Goal: Task Accomplishment & Management: Manage account settings

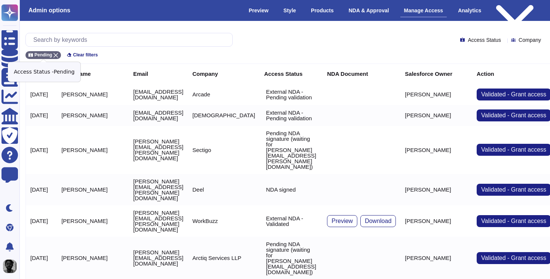
click at [58, 53] on div "Pending" at bounding box center [43, 55] width 36 height 8
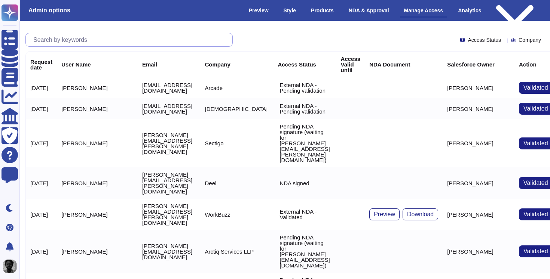
click at [89, 42] on input "text" at bounding box center [131, 39] width 203 height 13
paste input "[PERSON_NAME][EMAIL_ADDRESS][PERSON_NAME][DOMAIN_NAME]"
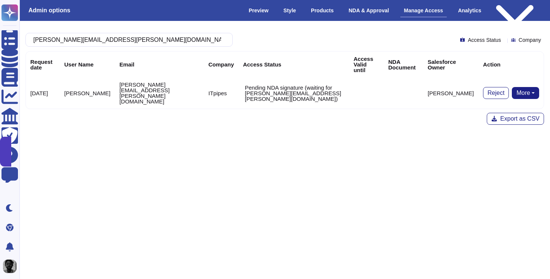
type input "[PERSON_NAME][EMAIL_ADDRESS][PERSON_NAME][DOMAIN_NAME]"
click at [528, 87] on button "More" at bounding box center [525, 93] width 27 height 12
click at [512, 121] on link "Remove NDA" at bounding box center [497, 125] width 83 height 9
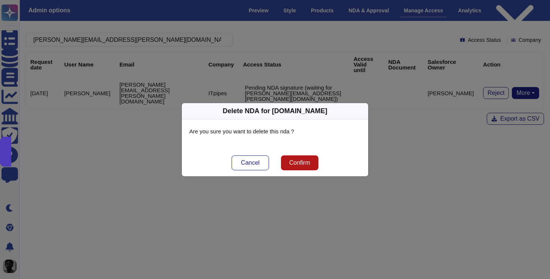
click at [299, 170] on button "Confirm" at bounding box center [299, 163] width 37 height 15
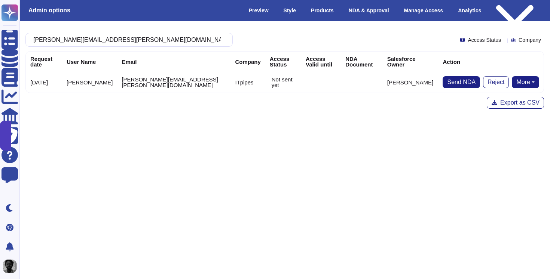
click at [528, 81] on button "More" at bounding box center [525, 82] width 27 height 12
click at [456, 85] on span "Send NDA" at bounding box center [461, 82] width 28 height 6
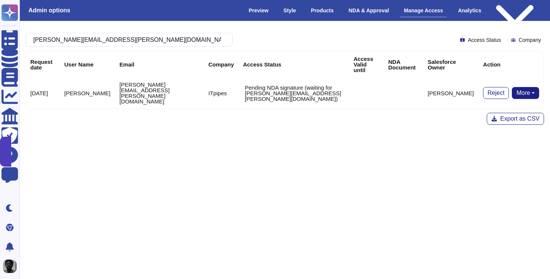
click at [526, 87] on button "More" at bounding box center [525, 93] width 27 height 12
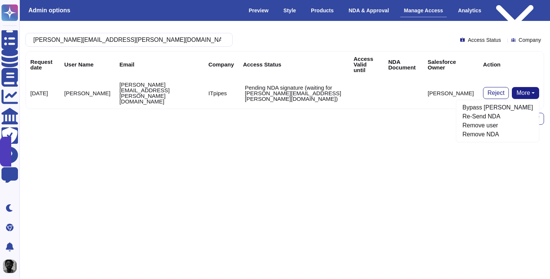
click at [143, 113] on div "[PERSON_NAME][EMAIL_ADDRESS][PERSON_NAME][DOMAIN_NAME] Access Status Company Re…" at bounding box center [284, 79] width 530 height 104
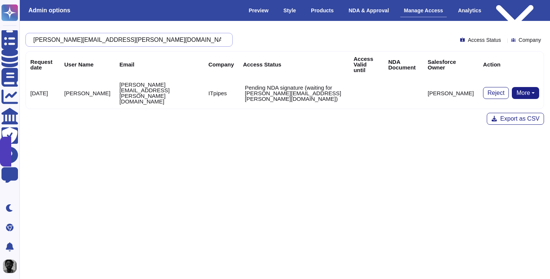
click at [114, 39] on input "[PERSON_NAME][EMAIL_ADDRESS][PERSON_NAME][DOMAIN_NAME]" at bounding box center [127, 39] width 195 height 13
paste input "as.procurement@jumio"
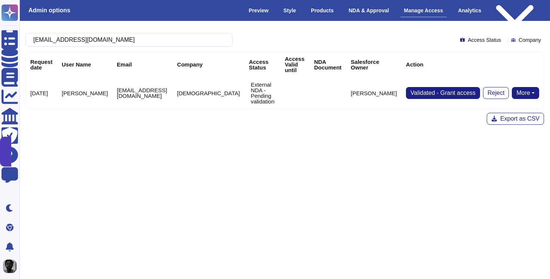
type input "[EMAIL_ADDRESS][DOMAIN_NAME]"
click at [523, 87] on button "More" at bounding box center [525, 93] width 27 height 12
click at [501, 112] on link "Send NDA" at bounding box center [497, 116] width 83 height 9
